Goal: Task Accomplishment & Management: Use online tool/utility

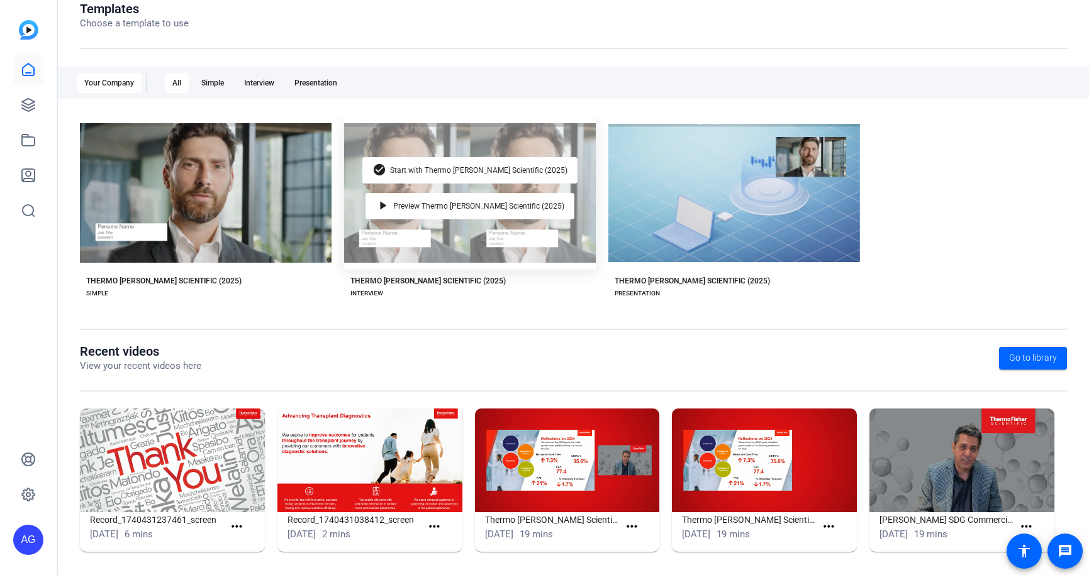
scroll to position [155, 0]
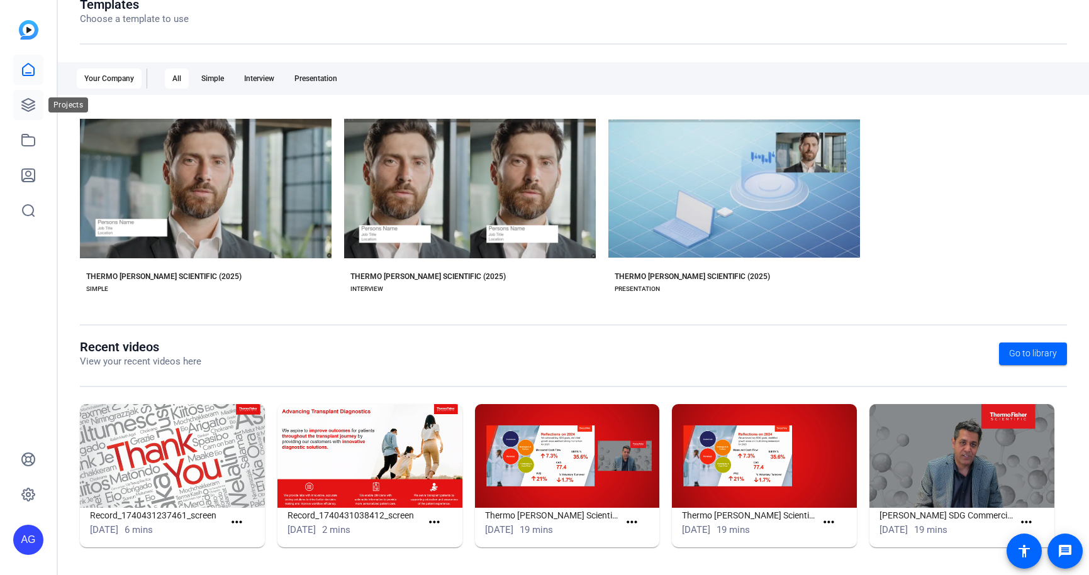
click at [26, 109] on icon at bounding box center [28, 105] width 13 height 13
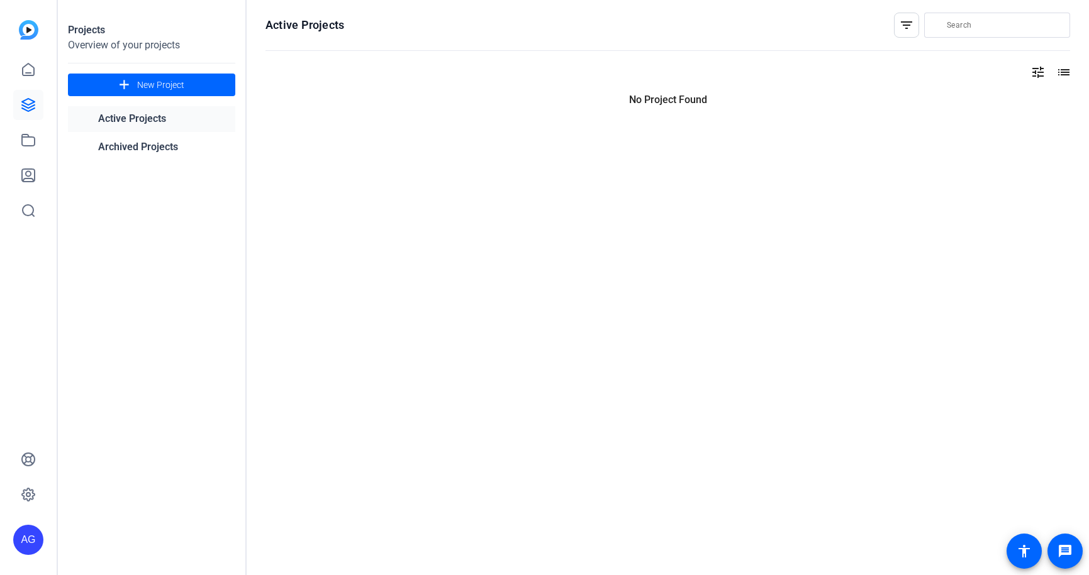
scroll to position [0, 0]
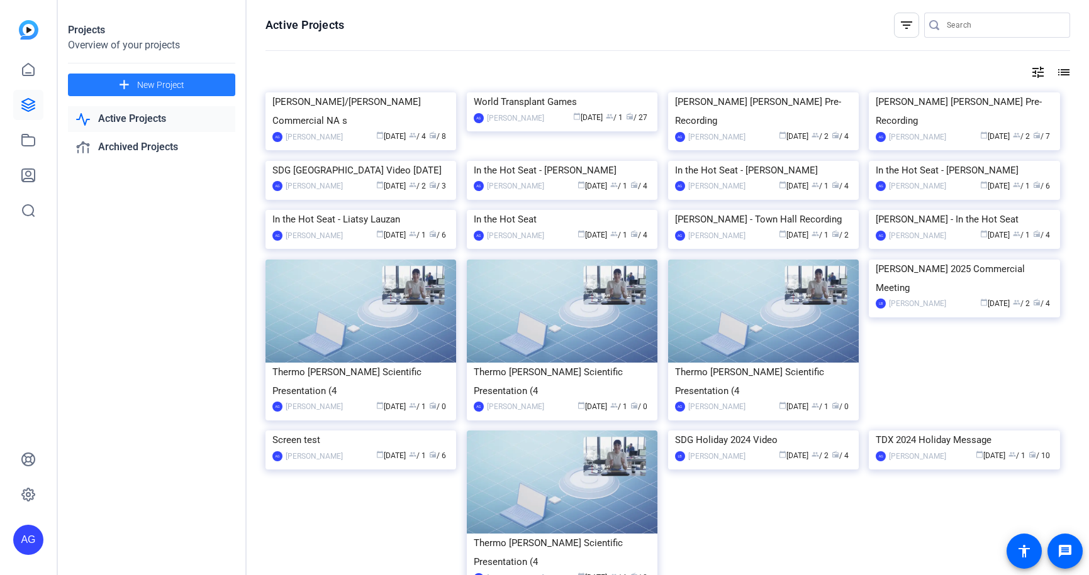
click at [180, 75] on span at bounding box center [151, 85] width 167 height 30
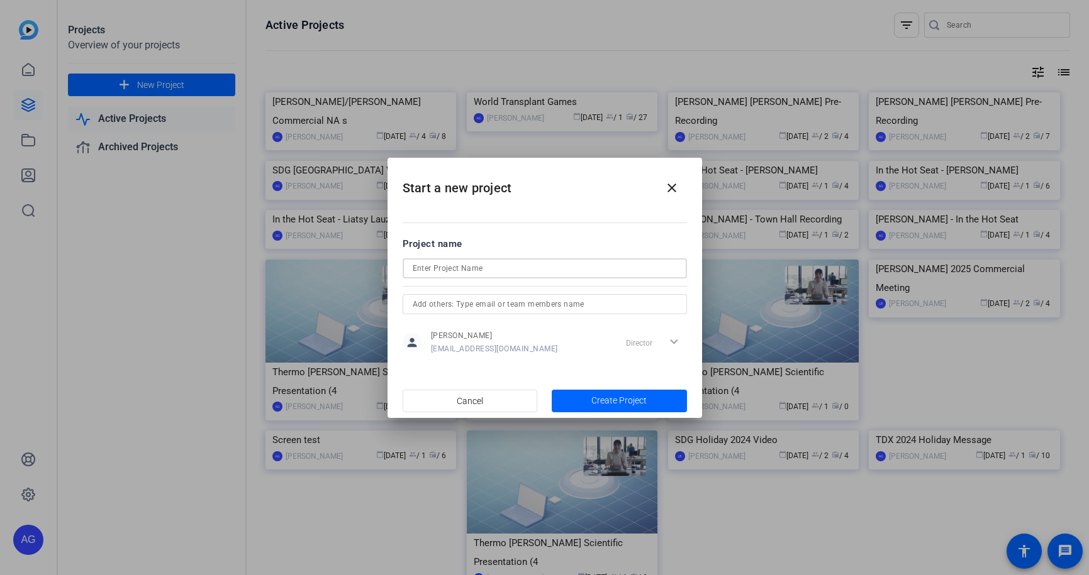
click at [504, 270] on input at bounding box center [545, 268] width 264 height 15
type input "ALM testimonial"
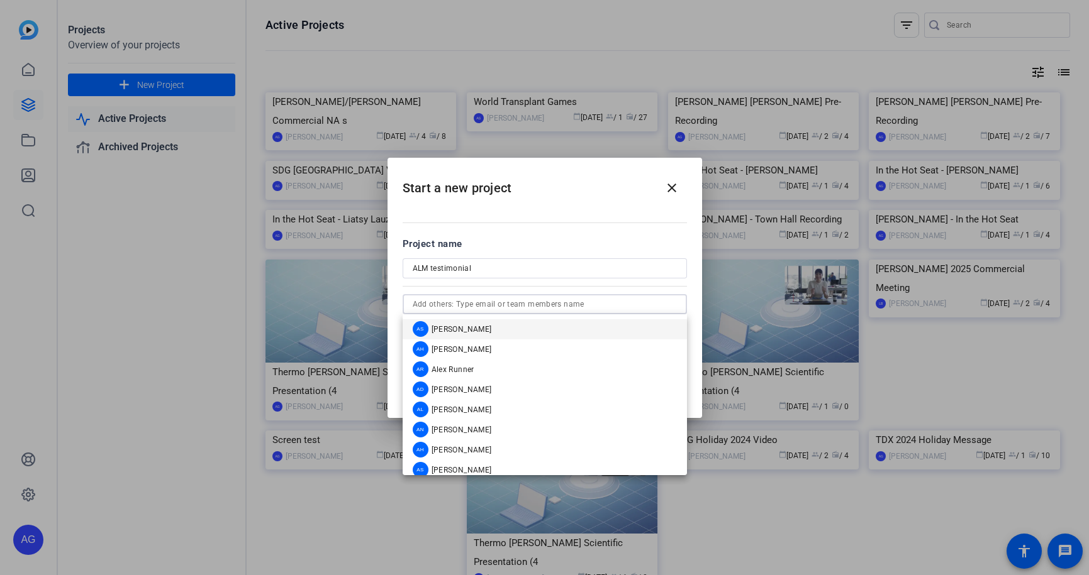
click at [560, 230] on mat-dialog-content "Project name ALM testimonial person [PERSON_NAME] [PERSON_NAME][EMAIL_ADDRESS][…" at bounding box center [544, 296] width 314 height 175
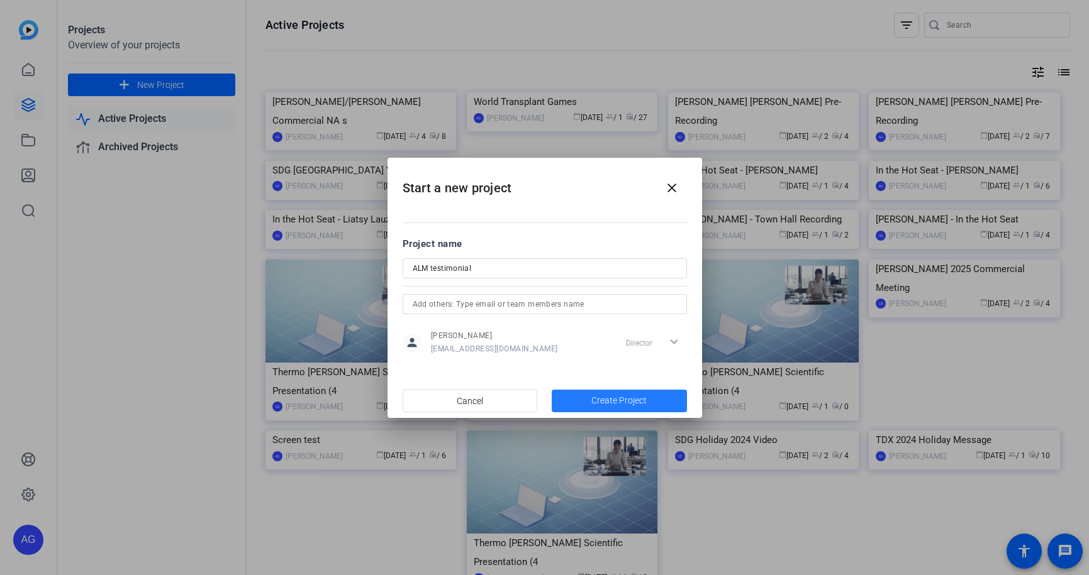
click at [630, 399] on span "Create Project" at bounding box center [618, 400] width 55 height 13
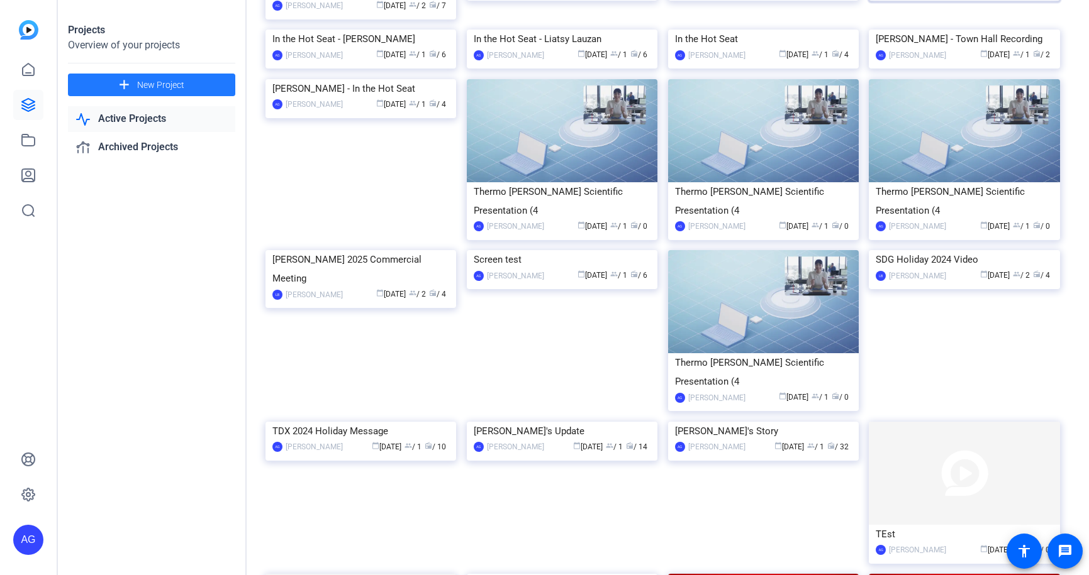
scroll to position [63, 0]
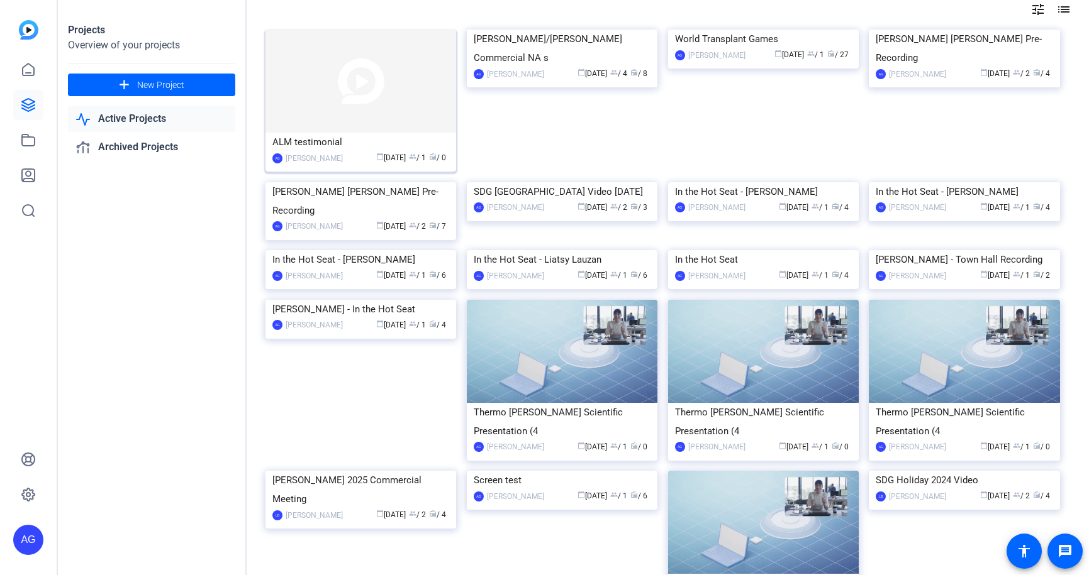
click at [319, 145] on div "ALM testimonial" at bounding box center [360, 142] width 177 height 19
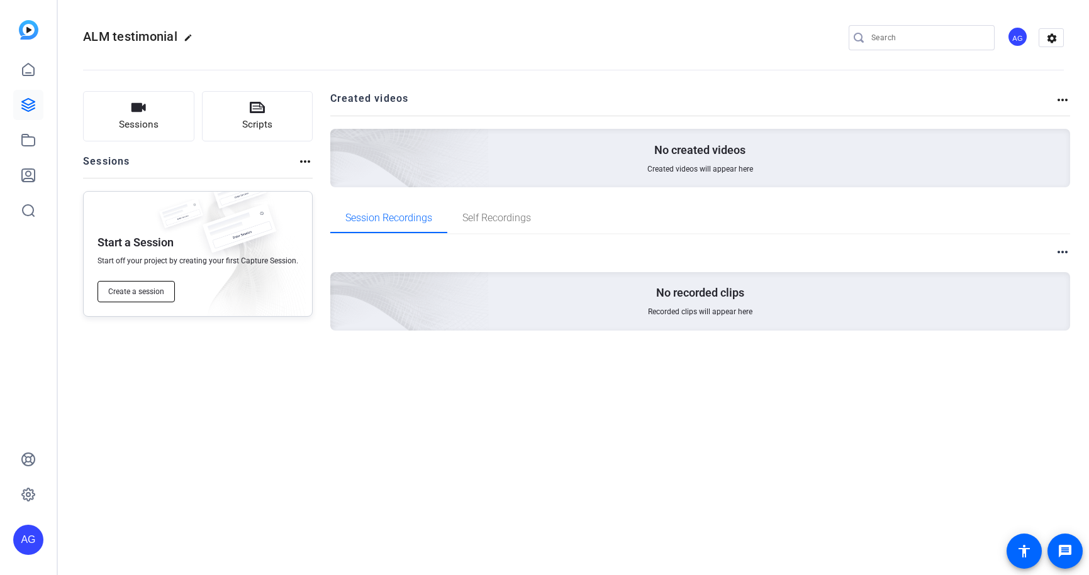
click at [156, 292] on span "Create a session" at bounding box center [136, 292] width 56 height 10
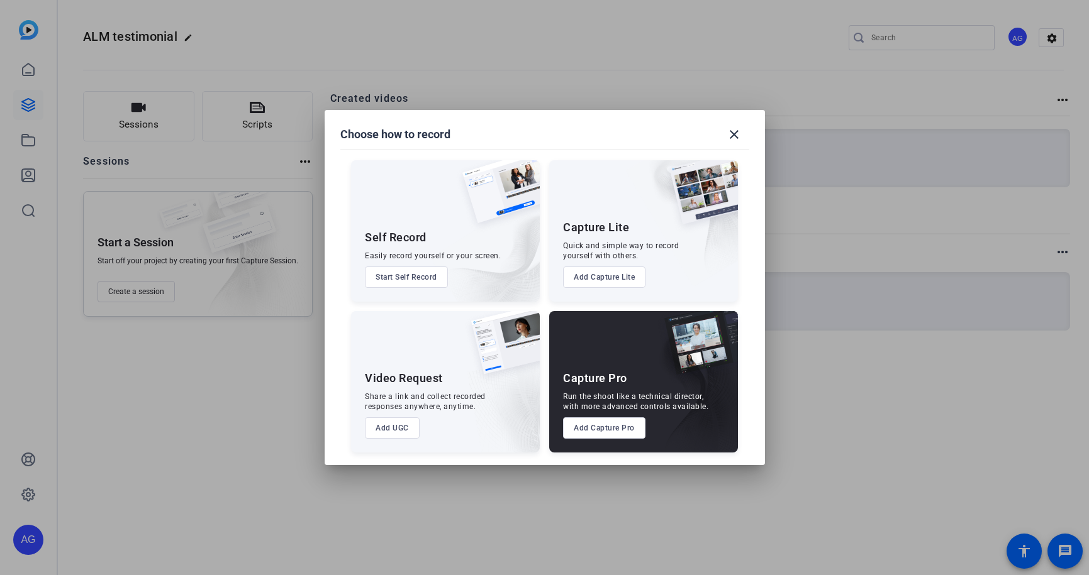
click at [626, 420] on button "Add Capture Pro" at bounding box center [604, 428] width 82 height 21
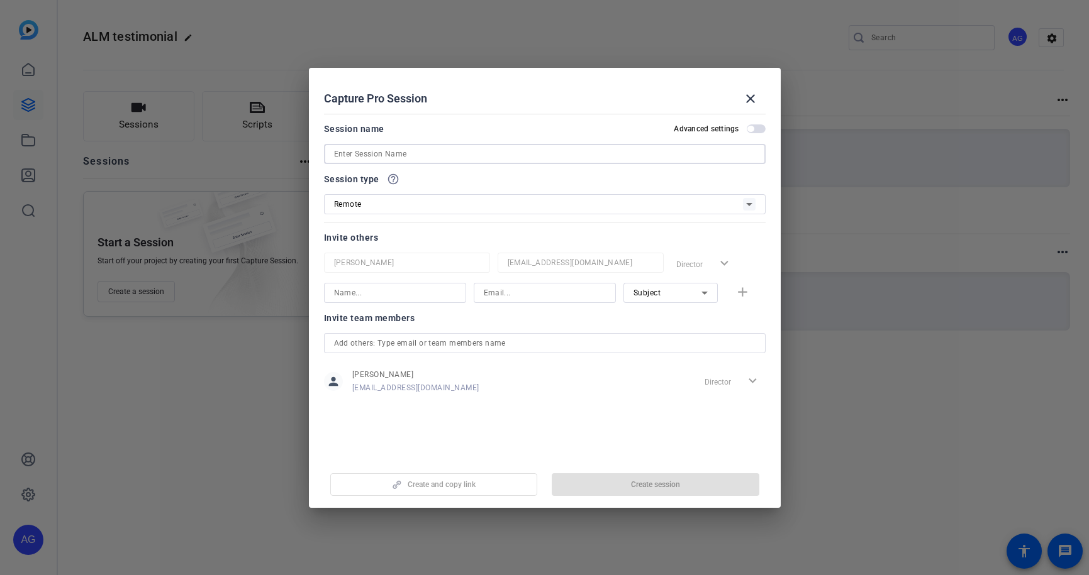
click at [406, 159] on input at bounding box center [544, 154] width 421 height 15
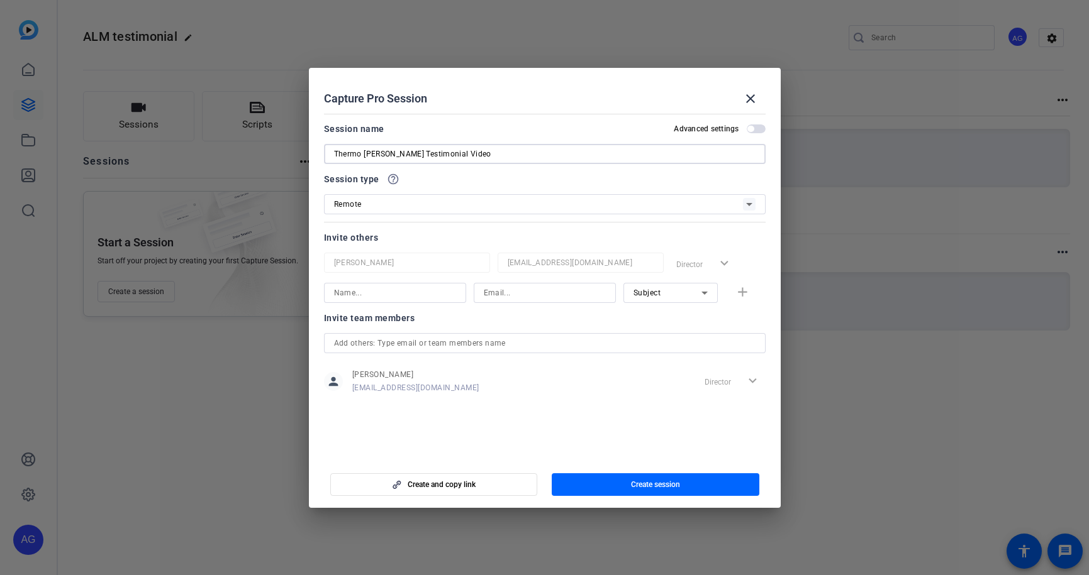
type input "Thermo [PERSON_NAME] Testimonial Video"
click at [386, 290] on input at bounding box center [395, 293] width 122 height 15
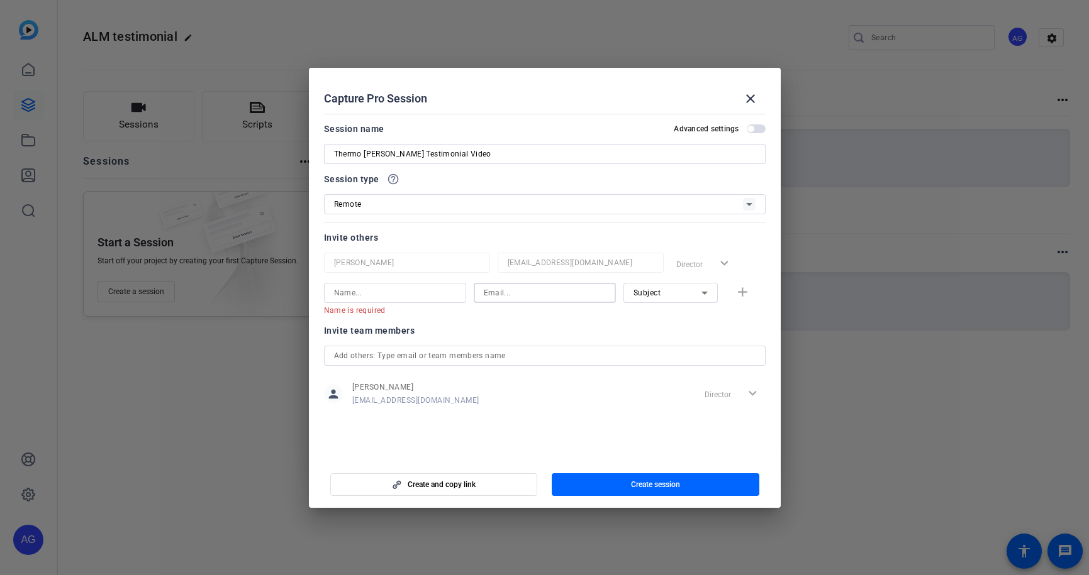
click at [516, 290] on input at bounding box center [545, 293] width 122 height 15
paste input "[PERSON_NAME][EMAIL_ADDRESS][PERSON_NAME][DOMAIN_NAME]"
type input "[PERSON_NAME][EMAIL_ADDRESS][PERSON_NAME][DOMAIN_NAME]"
click at [419, 289] on input at bounding box center [395, 293] width 122 height 15
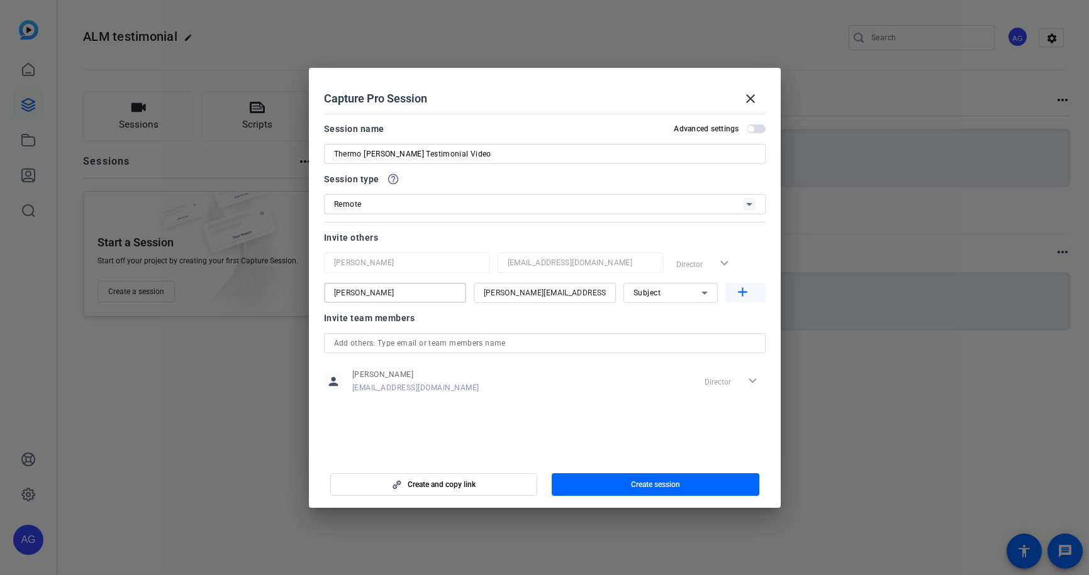
type input "[PERSON_NAME]"
click at [752, 292] on span "button" at bounding box center [745, 293] width 40 height 30
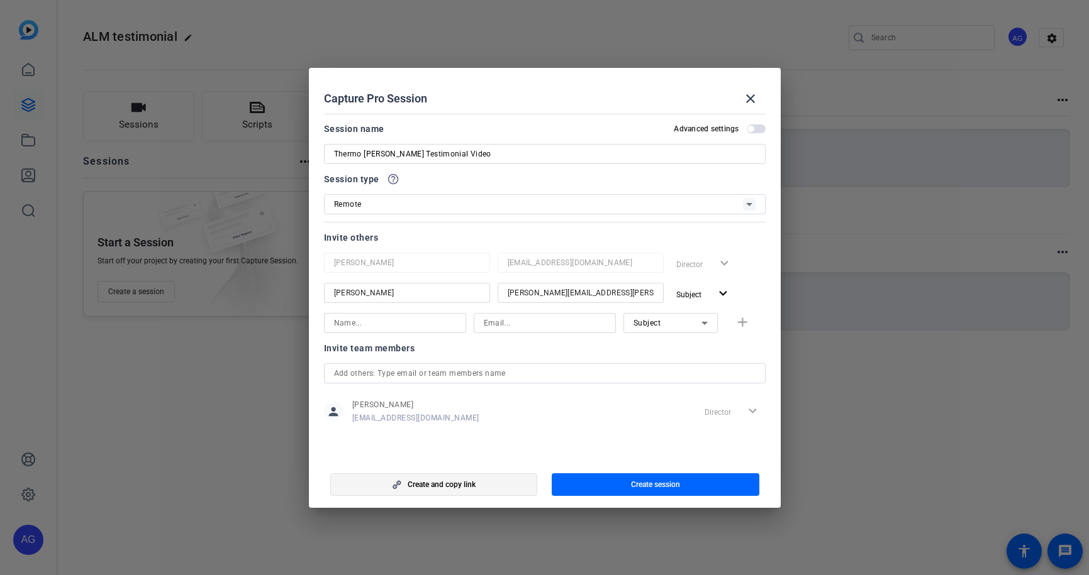
click at [474, 482] on span "Create and copy link" at bounding box center [442, 485] width 68 height 10
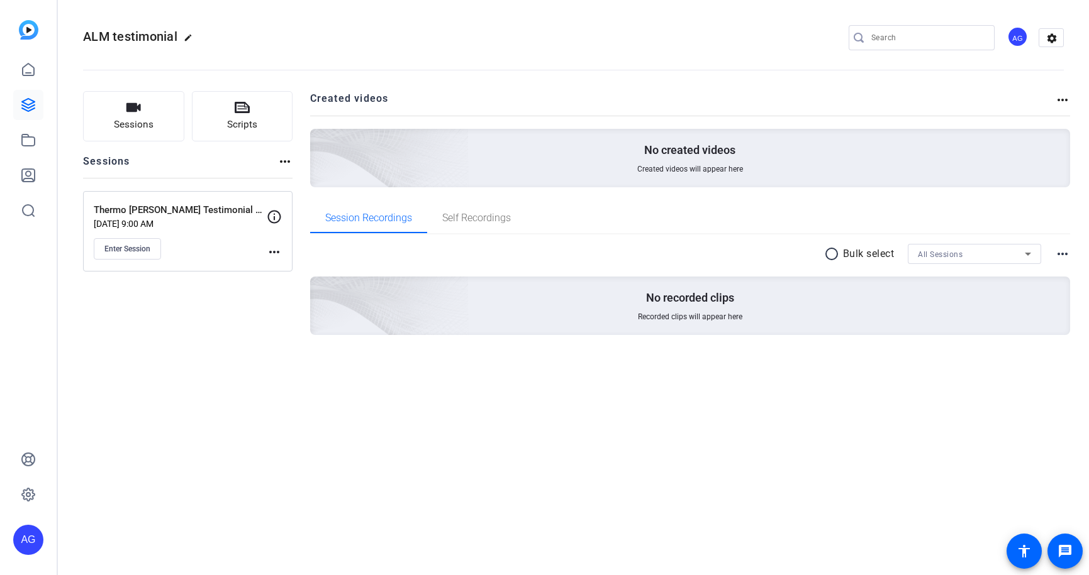
click at [272, 251] on mat-icon "more_horiz" at bounding box center [274, 252] width 15 height 15
click at [287, 269] on span "Edit Session" at bounding box center [305, 270] width 57 height 15
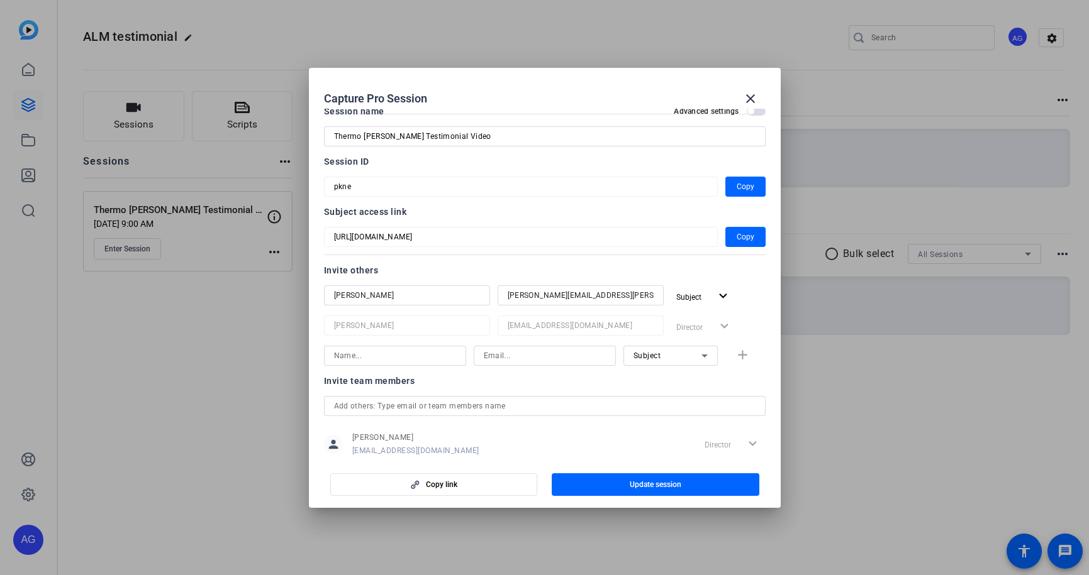
scroll to position [47, 0]
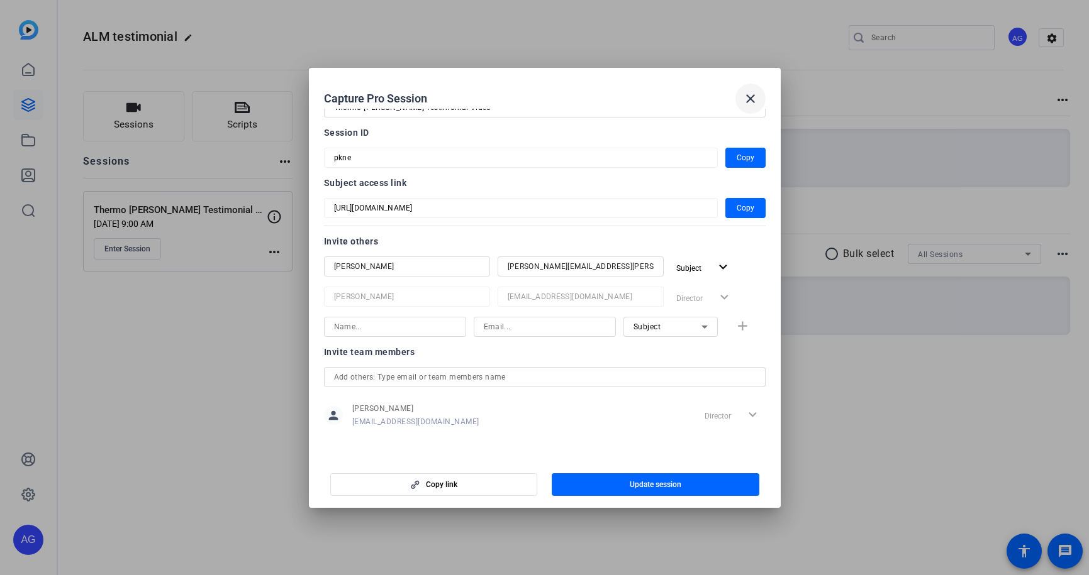
click at [750, 97] on mat-icon "close" at bounding box center [750, 98] width 15 height 15
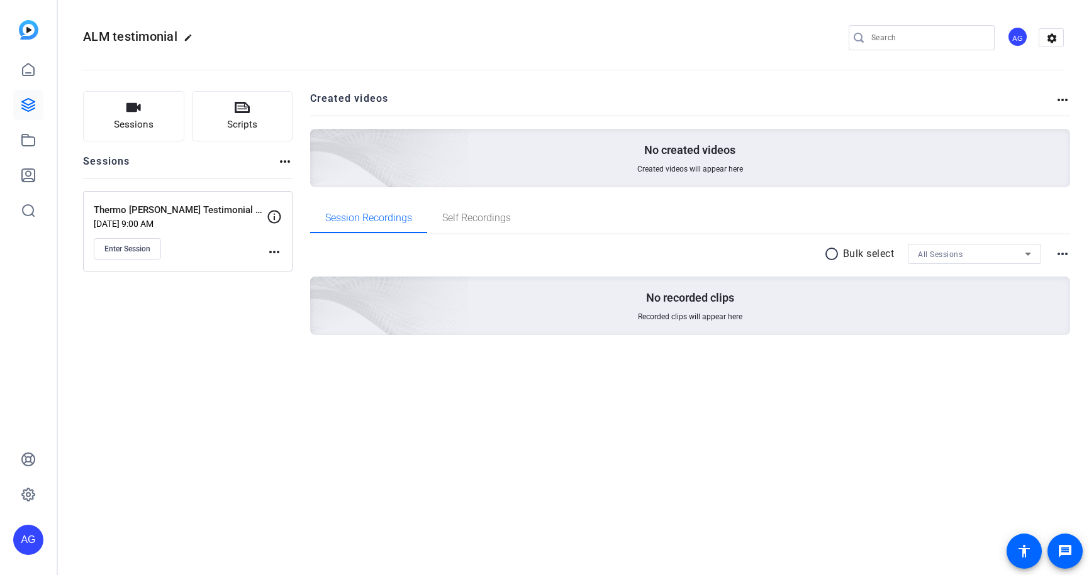
click at [273, 248] on mat-icon "more_horiz" at bounding box center [274, 252] width 15 height 15
click at [301, 264] on span "Edit Session" at bounding box center [305, 270] width 57 height 15
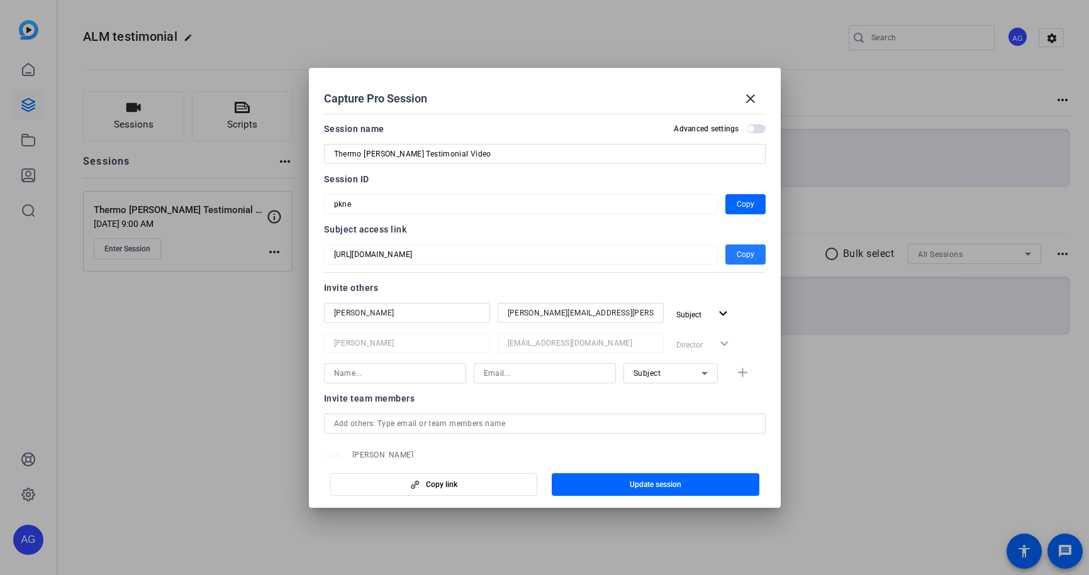
click at [736, 262] on span "Copy" at bounding box center [745, 254] width 18 height 15
click at [756, 94] on mat-icon "close" at bounding box center [750, 98] width 15 height 15
